Goal: Transaction & Acquisition: Purchase product/service

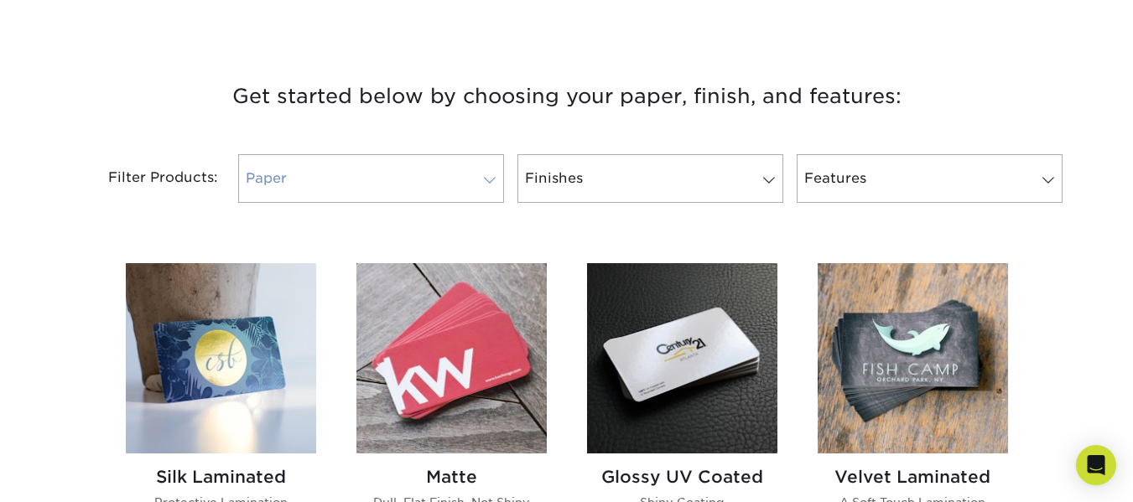
scroll to position [503, 0]
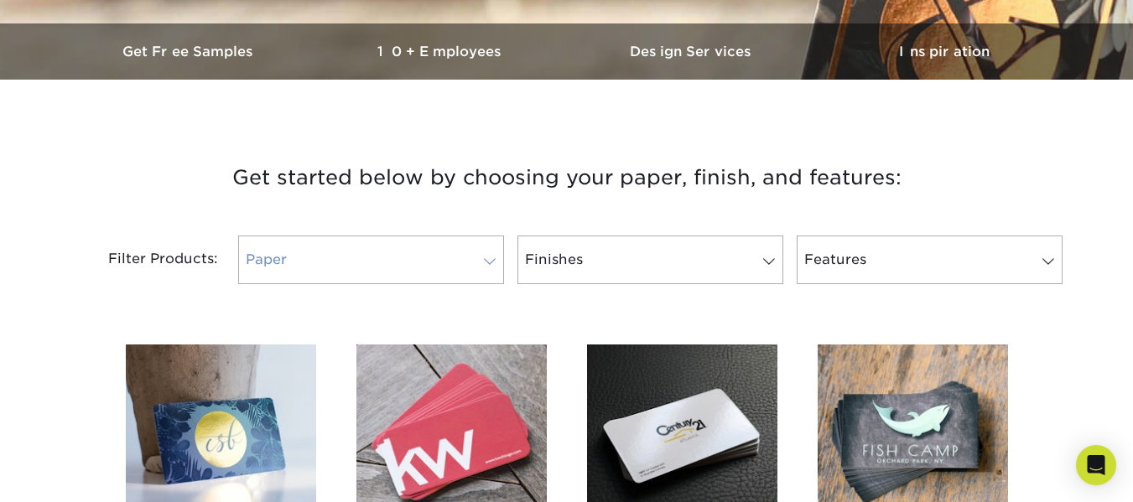
click at [350, 279] on link "Paper" at bounding box center [371, 260] width 266 height 49
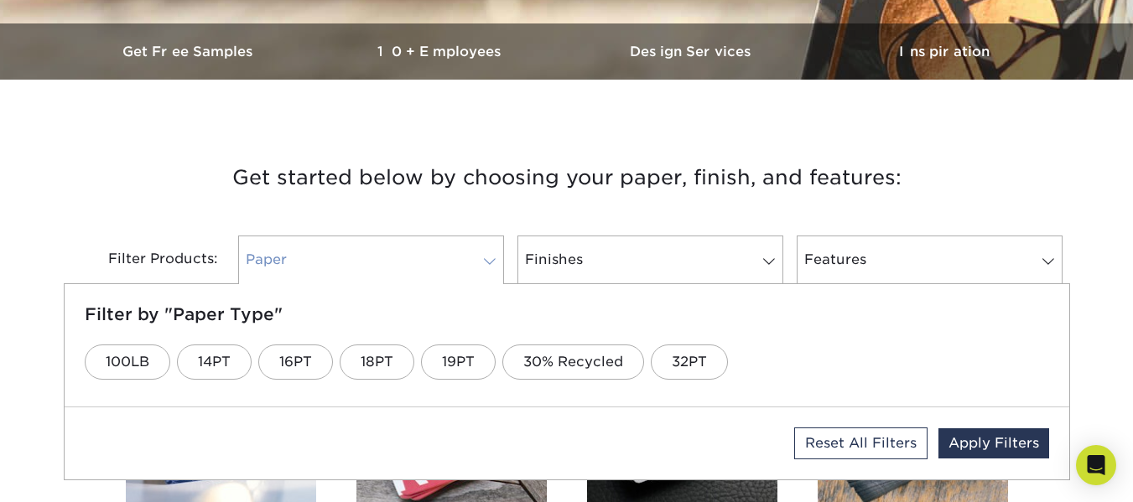
click at [416, 262] on link "Paper" at bounding box center [371, 260] width 266 height 49
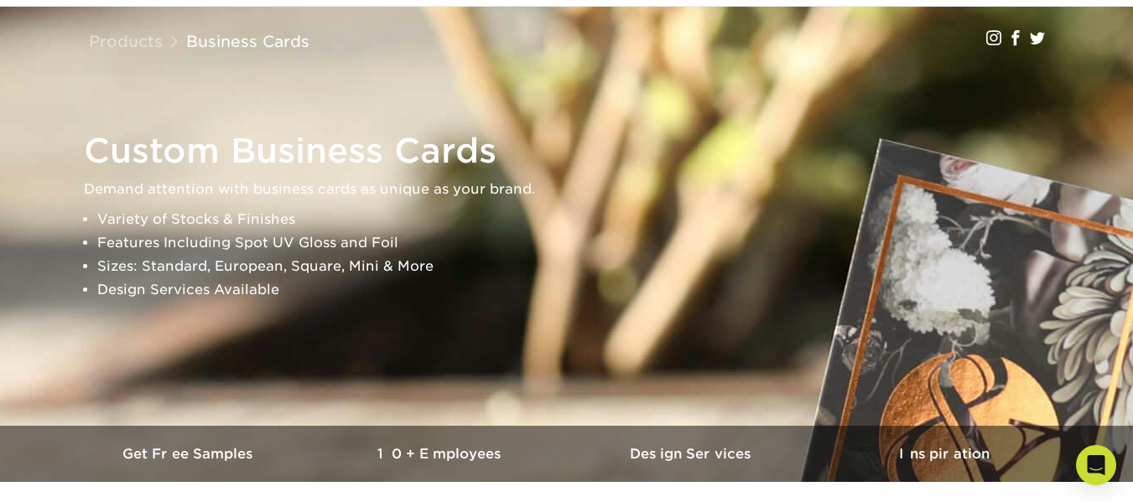
scroll to position [0, 0]
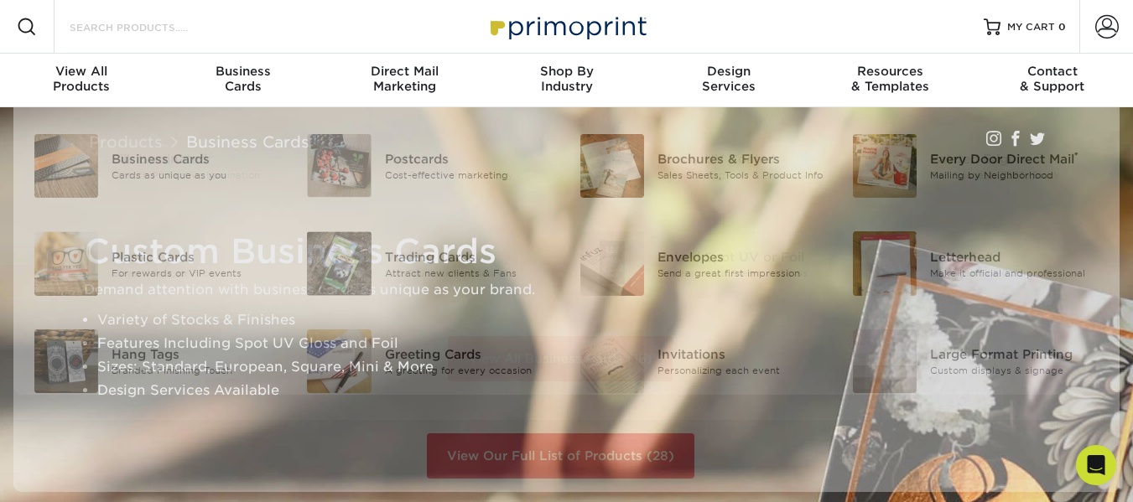
click at [137, 27] on input "Search Products" at bounding box center [149, 27] width 163 height 20
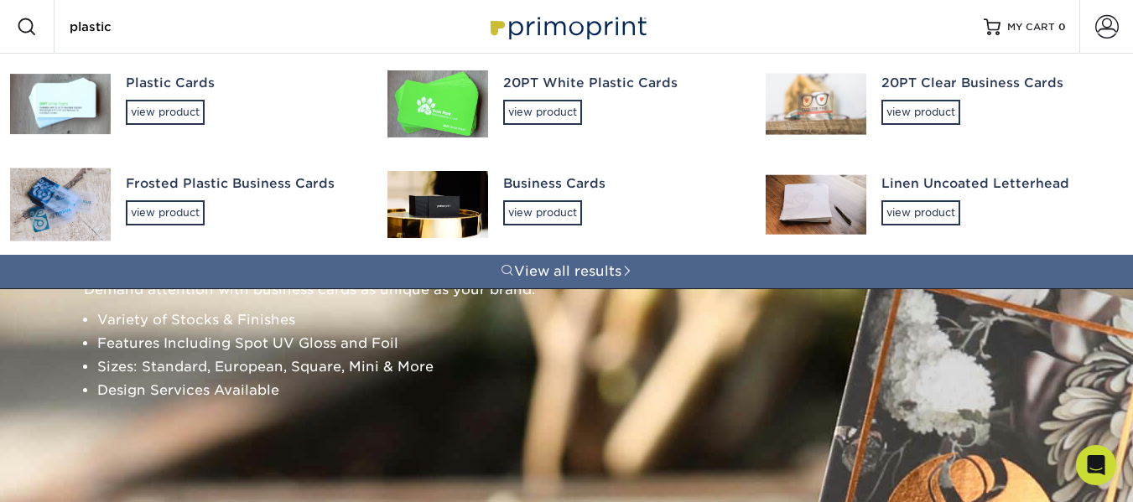
type input "plastic"
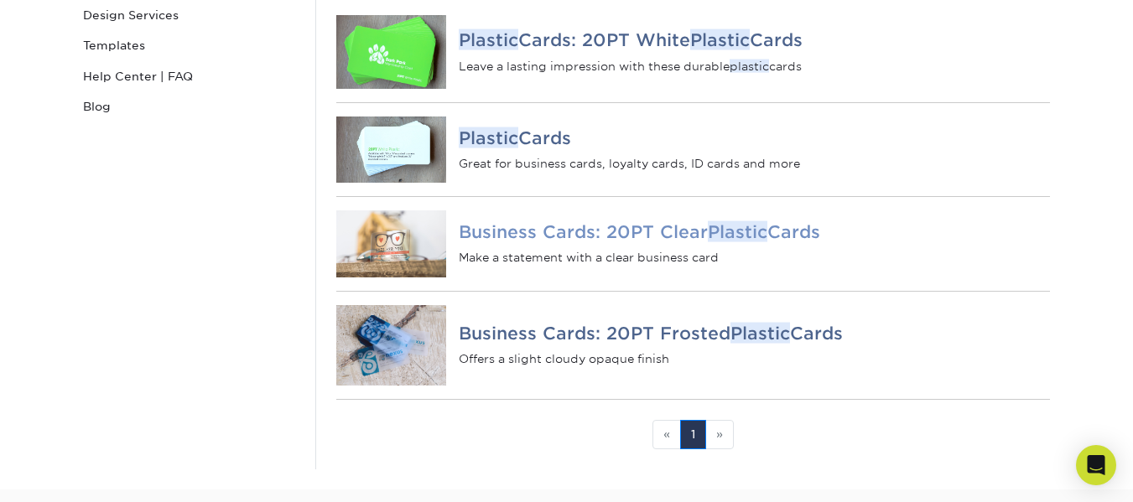
scroll to position [335, 0]
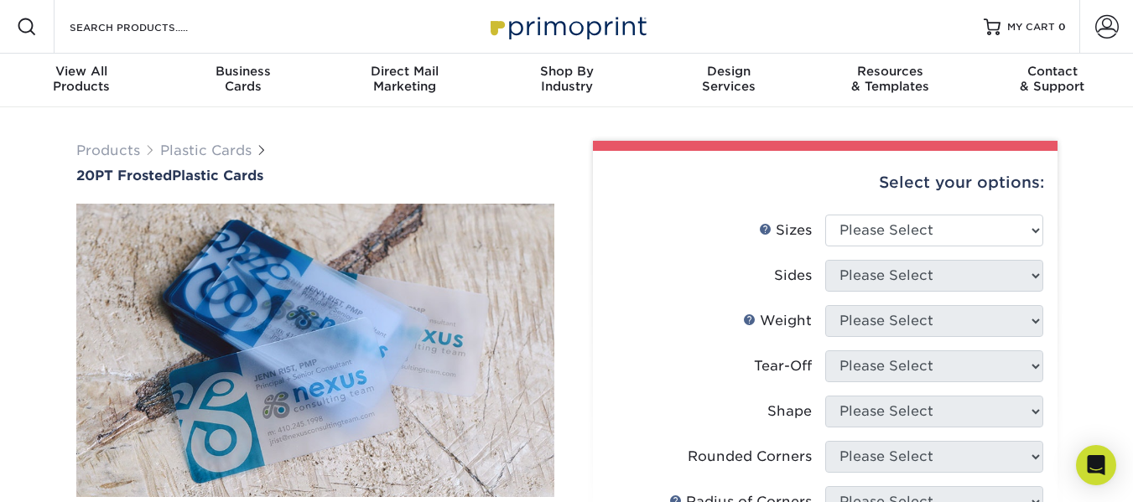
drag, startPoint x: 329, startPoint y: 145, endPoint x: 65, endPoint y: 136, distance: 265.1
drag, startPoint x: 36, startPoint y: 171, endPoint x: 351, endPoint y: 176, distance: 315.3
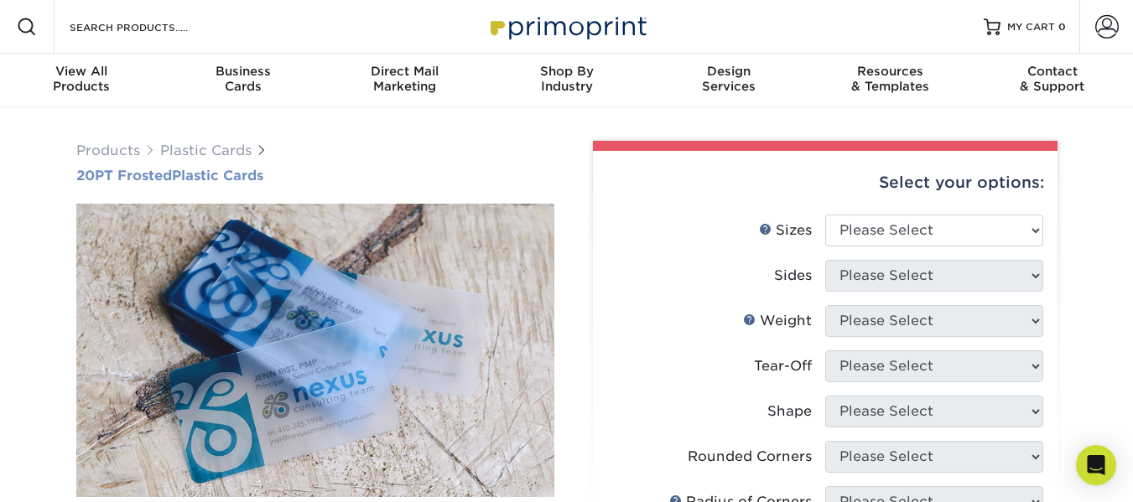
click at [373, 174] on h1 "20PT Frosted Plastic Cards" at bounding box center [315, 176] width 478 height 16
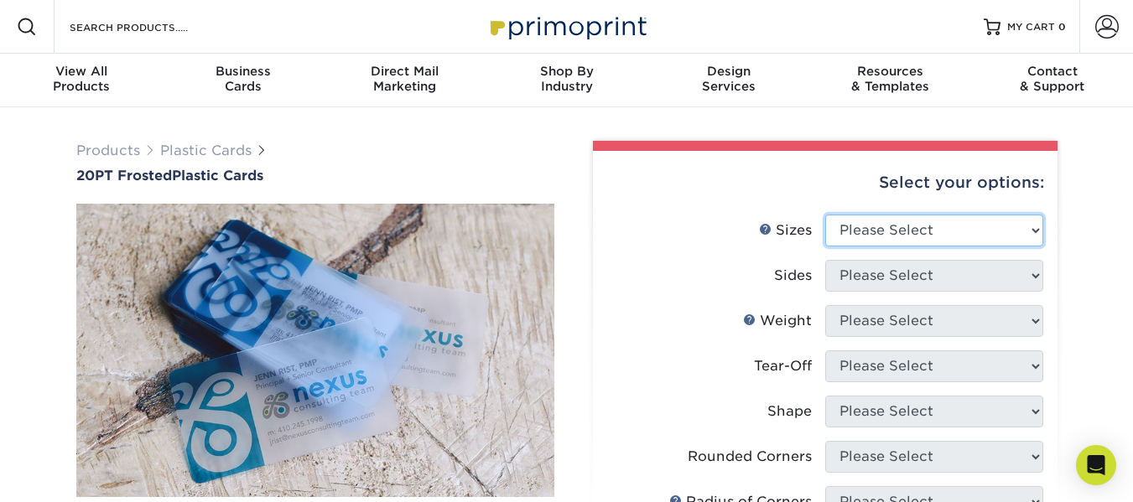
click at [864, 231] on select "Please Select 2" x 3.5" 2" x 8" 2.12" x 3.375" 2.5" x 2.5" 4.25" x 6"" at bounding box center [934, 231] width 218 height 32
select select "2.12x3.38"
click at [825, 215] on select "Please Select 2" x 3.5" 2" x 8" 2.12" x 3.375" 2.5" x 2.5" 4.25" x 6"" at bounding box center [934, 231] width 218 height 32
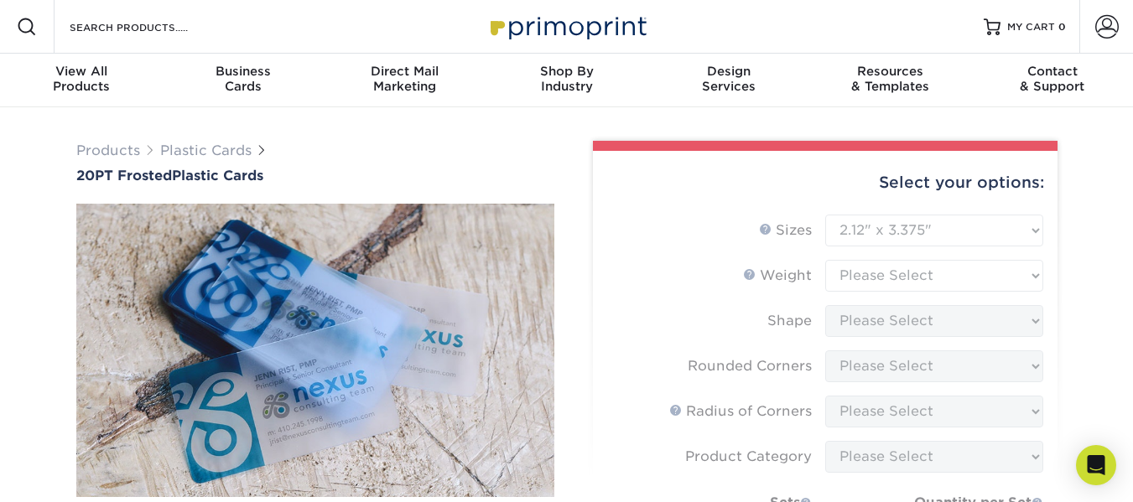
click at [936, 281] on form "Sizes Help Sizes Please Select 2" x 3.5" 2" x 8" 2.12" x 3.375" 2.5" x 2.5" 4.2…" at bounding box center [825, 448] width 438 height 467
